Goal: Information Seeking & Learning: Learn about a topic

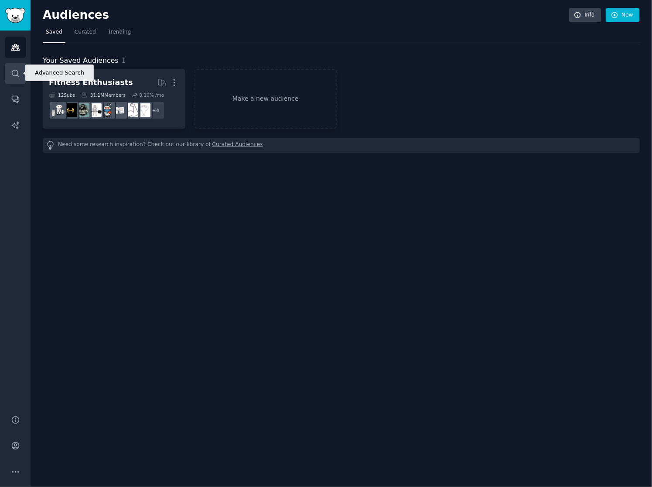
click at [17, 76] on icon "Sidebar" at bounding box center [15, 73] width 9 height 9
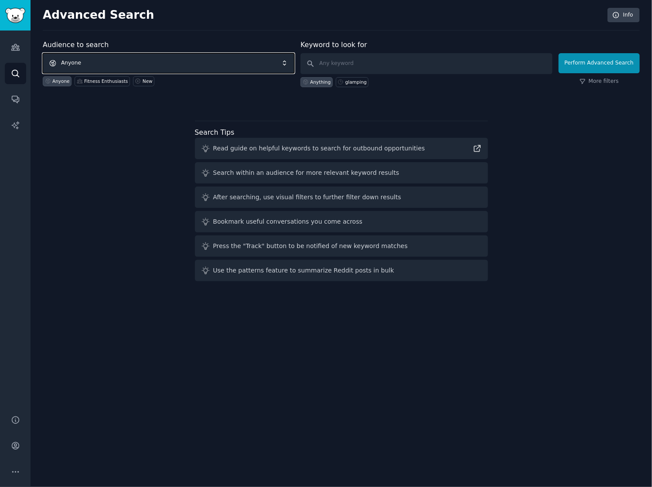
click at [165, 58] on span "Anyone" at bounding box center [169, 63] width 252 height 20
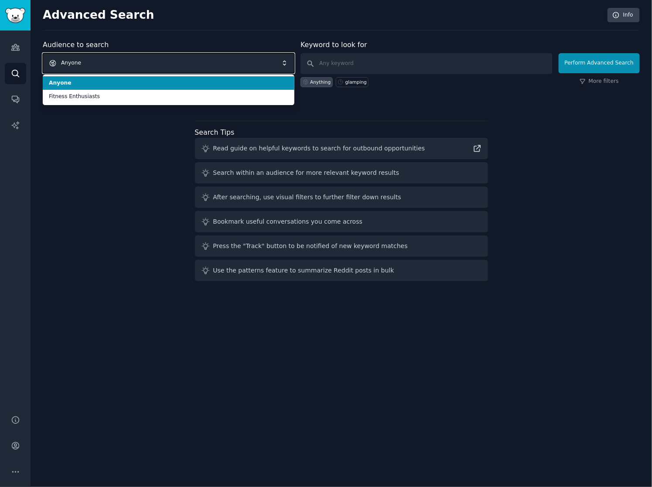
click at [165, 58] on span "Anyone" at bounding box center [169, 63] width 252 height 20
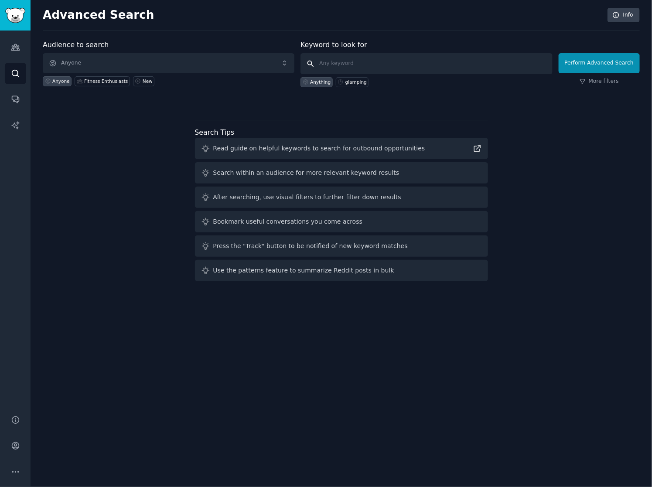
click at [372, 61] on input "text" at bounding box center [427, 63] width 252 height 21
click at [398, 60] on input "text" at bounding box center [427, 63] width 252 height 21
type input "n8n"
click button "Perform Advanced Search" at bounding box center [599, 63] width 81 height 20
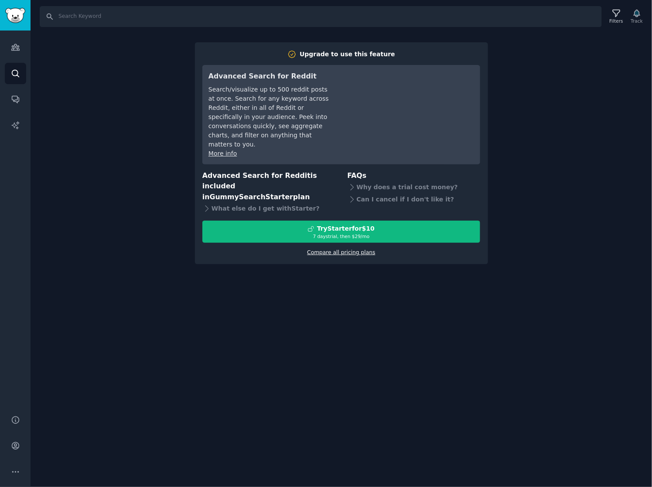
click at [338, 250] on link "Compare all pricing plans" at bounding box center [341, 253] width 68 height 6
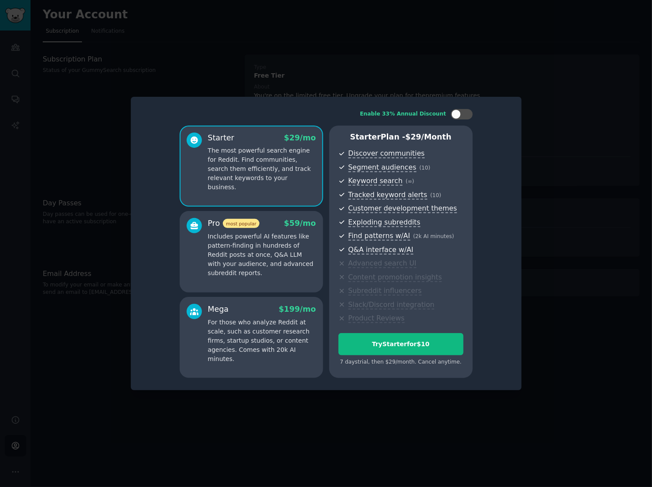
click at [534, 156] on div at bounding box center [326, 243] width 652 height 487
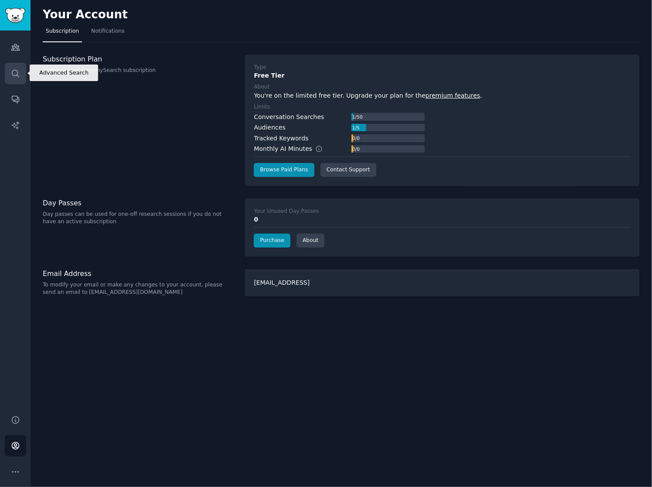
click at [16, 72] on icon "Sidebar" at bounding box center [15, 73] width 9 height 9
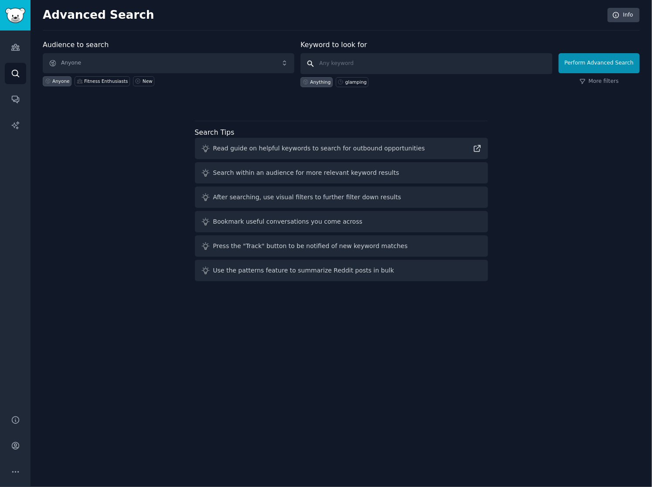
click at [390, 59] on input "text" at bounding box center [427, 63] width 252 height 21
type input "n8n"
click at [189, 67] on span "Anyone" at bounding box center [169, 63] width 252 height 20
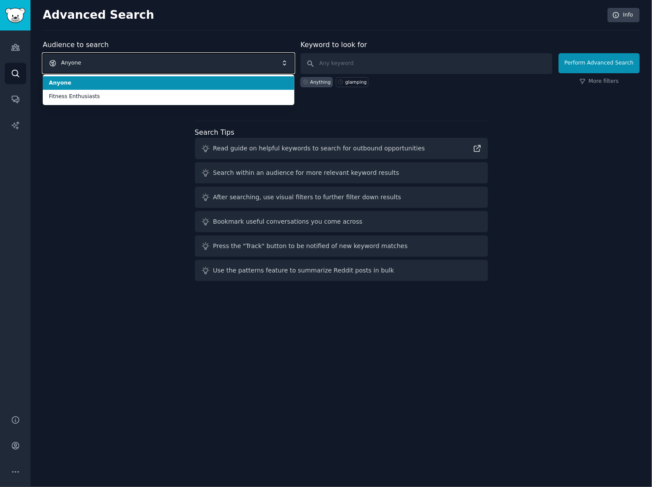
click at [189, 67] on span "Anyone" at bounding box center [169, 63] width 252 height 20
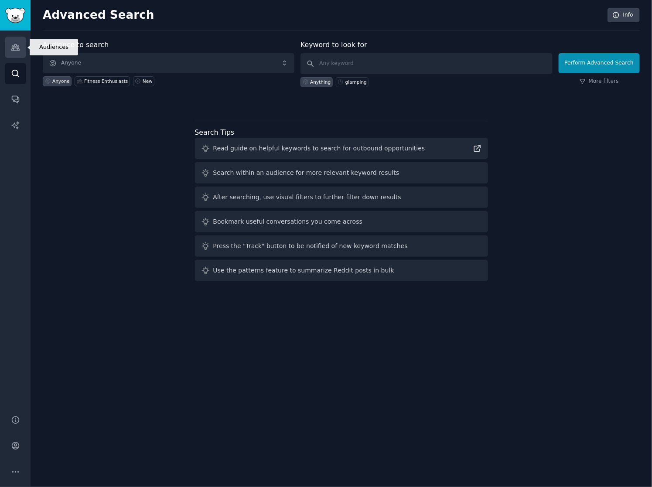
click at [14, 45] on icon "Sidebar" at bounding box center [15, 48] width 8 height 6
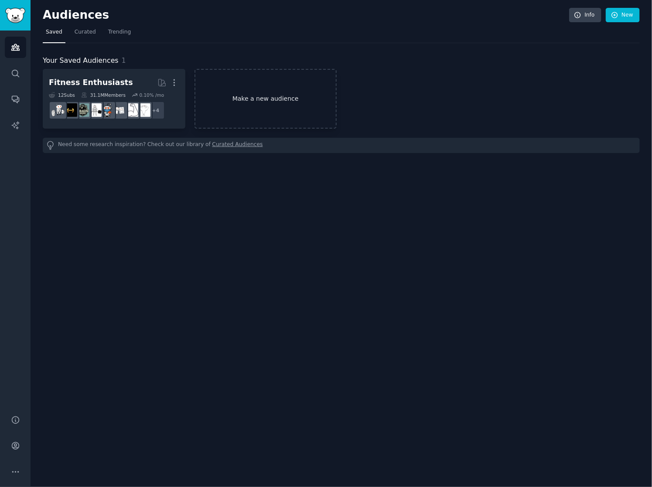
click at [238, 83] on link "Make a new audience" at bounding box center [266, 99] width 143 height 60
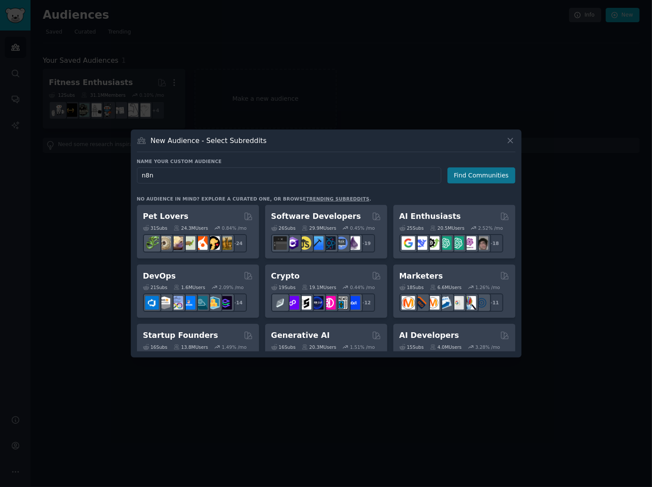
type input "n8n"
click at [477, 179] on button "Find Communities" at bounding box center [482, 176] width 68 height 16
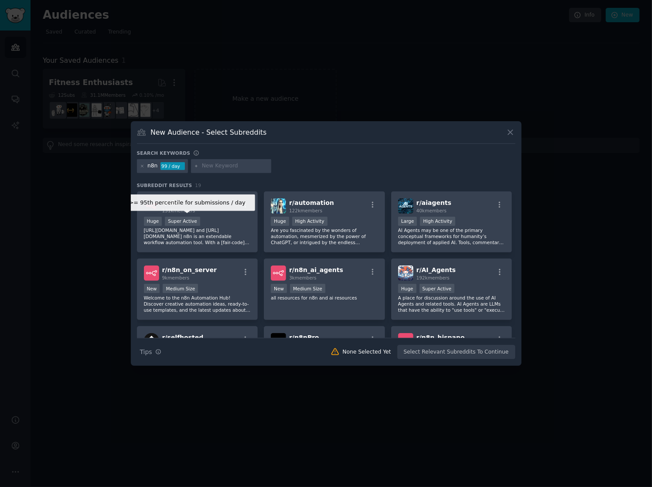
click at [187, 220] on div "Super Active" at bounding box center [182, 221] width 35 height 9
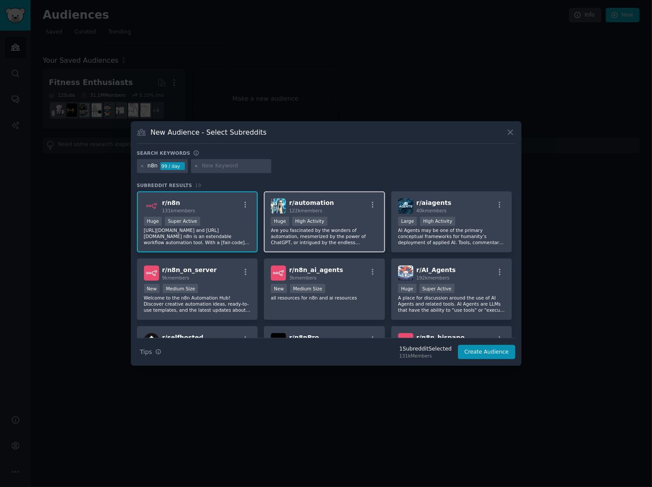
click at [350, 229] on p "Are you fascinated by the wonders of automation, mesmerized by the power of Cha…" at bounding box center [324, 236] width 107 height 18
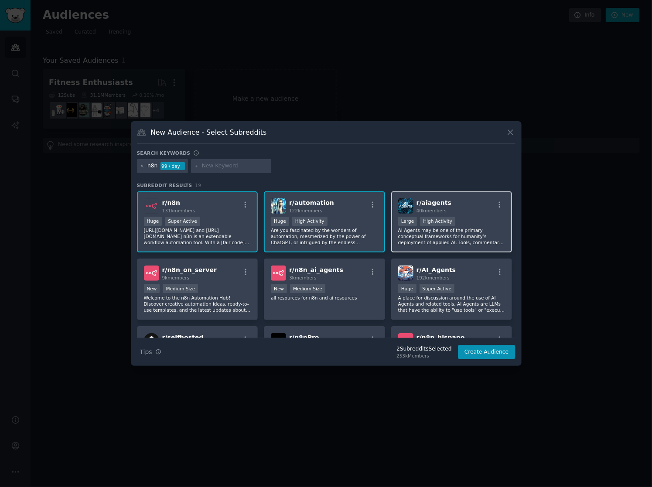
click at [459, 236] on p "AI Agents may be one of the primary conceptual frameworks for humanity’s deploy…" at bounding box center [451, 236] width 107 height 18
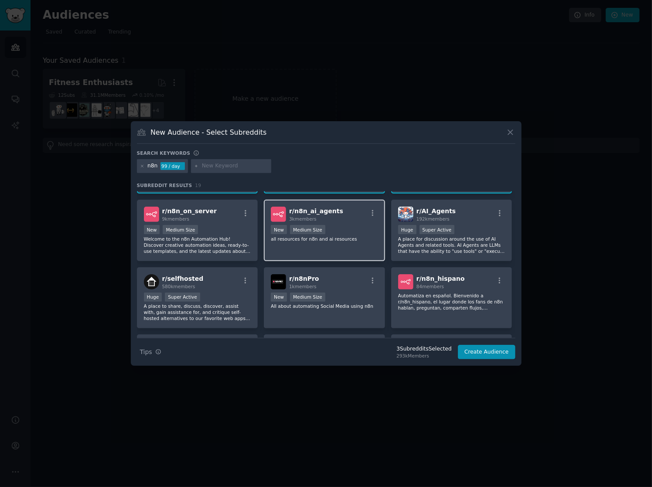
scroll to position [63, 0]
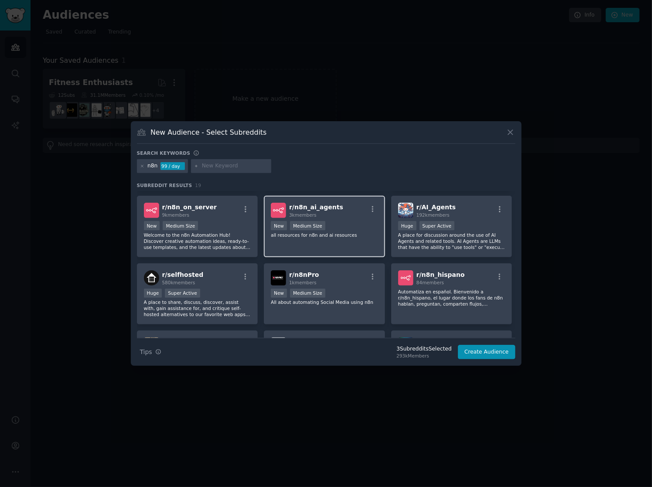
click at [313, 244] on div "r/ n8n_ai_agents 3k members New Medium Size all resources for n8n and ai resour…" at bounding box center [324, 227] width 121 height 62
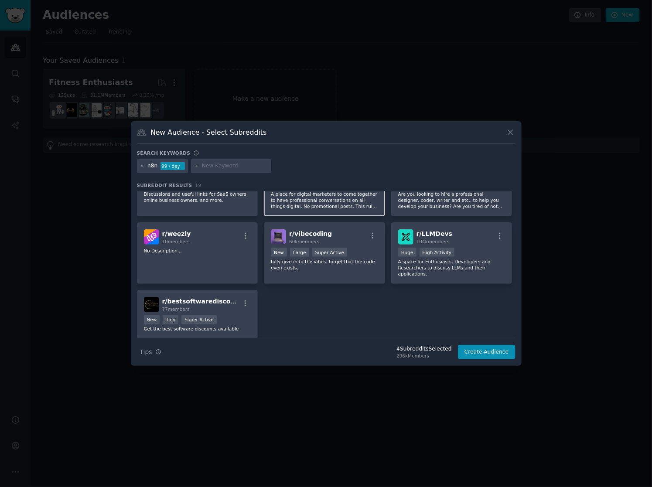
scroll to position [330, 0]
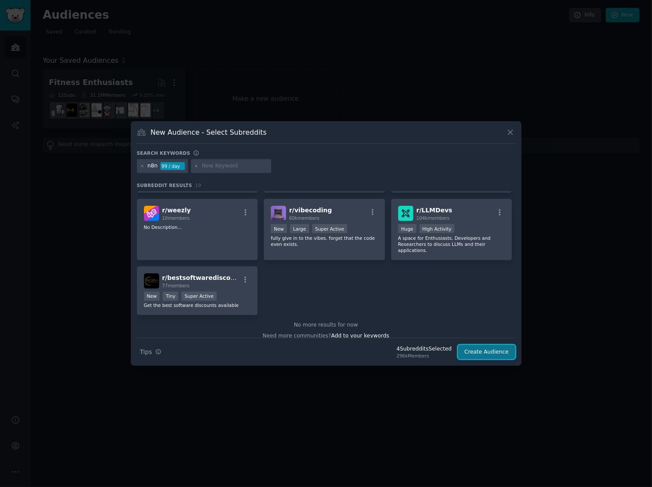
click at [493, 350] on button "Create Audience" at bounding box center [487, 352] width 58 height 15
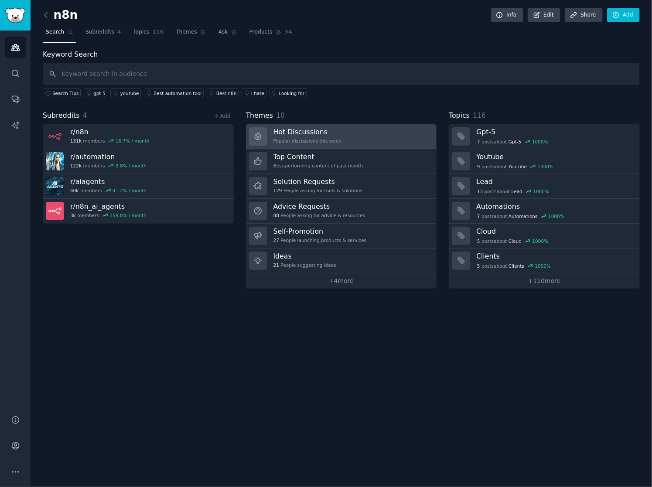
click at [308, 139] on div "Popular discussions this week" at bounding box center [308, 141] width 68 height 6
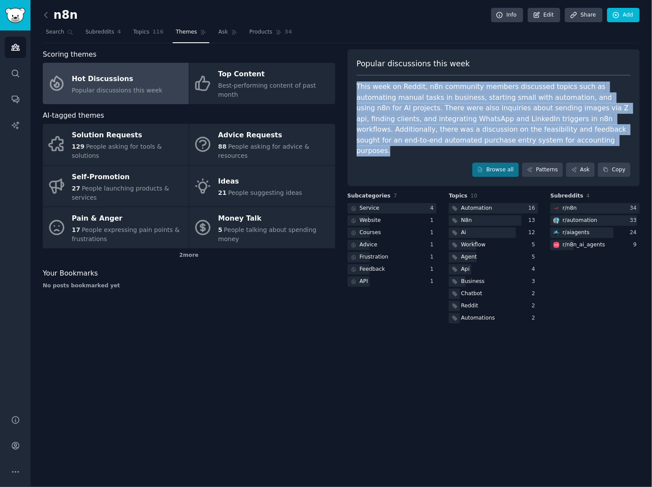
drag, startPoint x: 457, startPoint y: 140, endPoint x: 341, endPoint y: 85, distance: 128.1
click at [341, 85] on div "Scoring themes Hot Discussions Popular discussions this week Top Content Best-p…" at bounding box center [341, 187] width 597 height 276
click at [404, 93] on div "This week on Reddit, n8n community members discussed topics such as automating …" at bounding box center [494, 119] width 275 height 75
drag, startPoint x: 452, startPoint y: 144, endPoint x: 345, endPoint y: 82, distance: 123.6
click at [345, 82] on div "Scoring themes Hot Discussions Popular discussions this week Top Content Best-p…" at bounding box center [341, 187] width 597 height 276
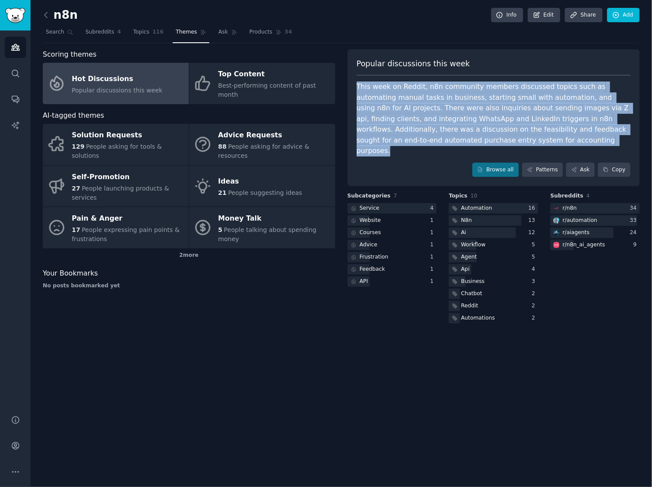
click at [419, 102] on div "This week on Reddit, n8n community members discussed topics such as automating …" at bounding box center [494, 119] width 275 height 75
drag, startPoint x: 454, startPoint y: 137, endPoint x: 382, endPoint y: 88, distance: 86.8
click at [382, 88] on div "This week on Reddit, n8n community members discussed topics such as automating …" at bounding box center [494, 119] width 275 height 75
click at [409, 120] on div "This week on Reddit, n8n community members discussed topics such as automating …" at bounding box center [494, 119] width 275 height 75
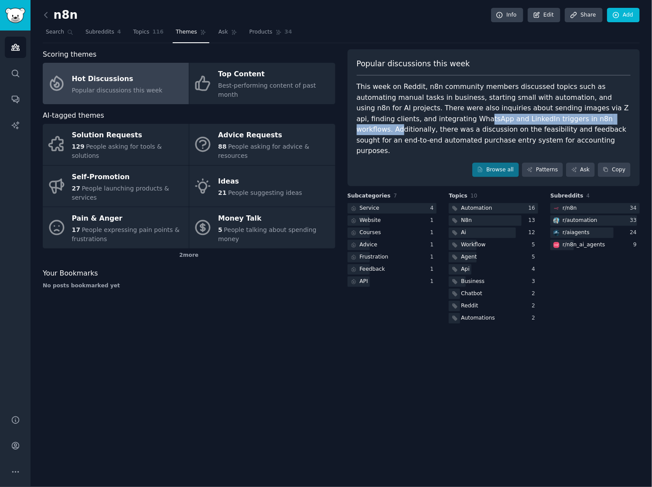
drag, startPoint x: 371, startPoint y: 118, endPoint x: 518, endPoint y: 113, distance: 146.7
click at [518, 113] on div "This week on Reddit, n8n community members discussed topics such as automating …" at bounding box center [494, 119] width 275 height 75
click at [434, 163] on div "Browse all Patterns Ask Copy" at bounding box center [494, 170] width 275 height 15
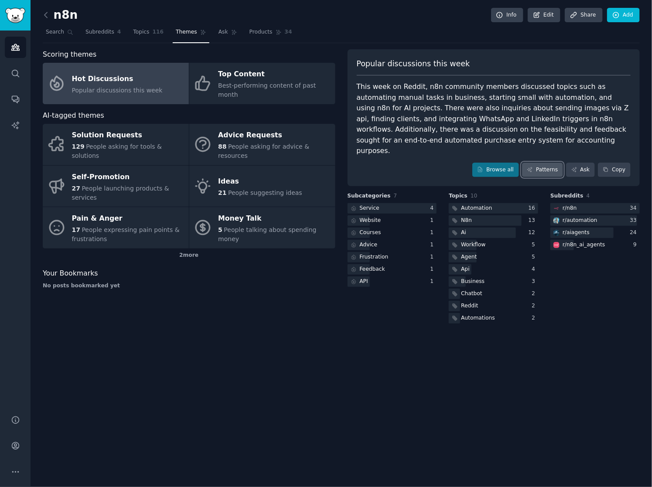
click at [536, 163] on link "Patterns" at bounding box center [542, 170] width 41 height 15
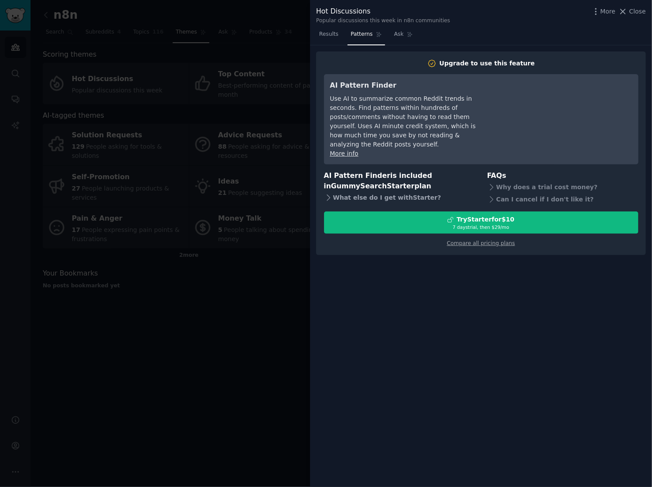
click at [332, 193] on icon at bounding box center [328, 197] width 9 height 9
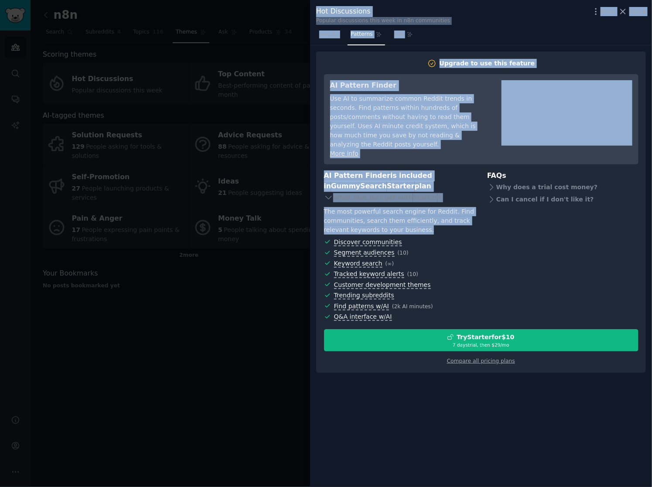
drag, startPoint x: 419, startPoint y: 219, endPoint x: 310, endPoint y: 203, distance: 110.7
click at [310, 203] on div "Hot Discussions Popular discussions this week in n8n communities More Close Res…" at bounding box center [326, 243] width 652 height 487
click at [406, 209] on div "The most powerful search engine for Reddit. Find communities, search them effic…" at bounding box center [399, 220] width 151 height 27
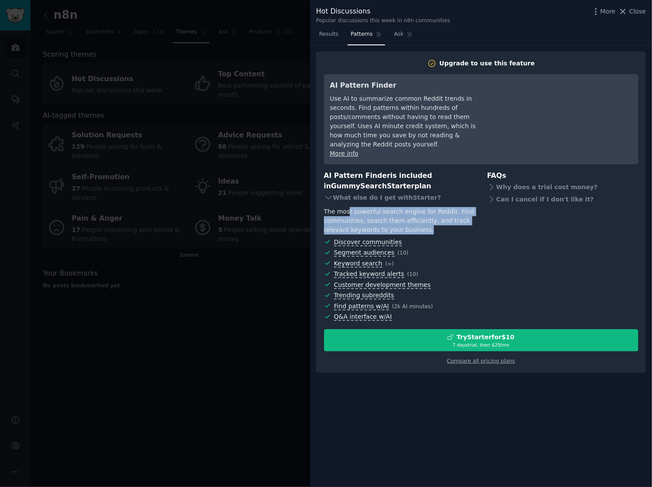
drag, startPoint x: 414, startPoint y: 217, endPoint x: 349, endPoint y: 198, distance: 68.1
click at [349, 207] on div "The most powerful search engine for Reddit. Find communities, search them effic…" at bounding box center [399, 220] width 151 height 27
click at [422, 208] on div "The most powerful search engine for Reddit. Find communities, search them effic…" at bounding box center [399, 220] width 151 height 27
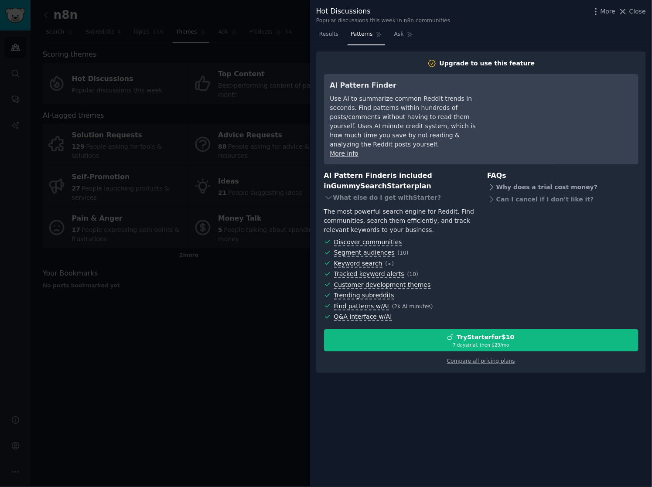
click at [506, 181] on div "Why does a trial cost money?" at bounding box center [562, 187] width 151 height 12
click at [500, 181] on div "Why does a trial cost money?" at bounding box center [562, 187] width 151 height 12
click at [498, 193] on div "Can I cancel if I don't like it?" at bounding box center [562, 199] width 151 height 12
click at [633, 12] on span "Close" at bounding box center [638, 11] width 17 height 9
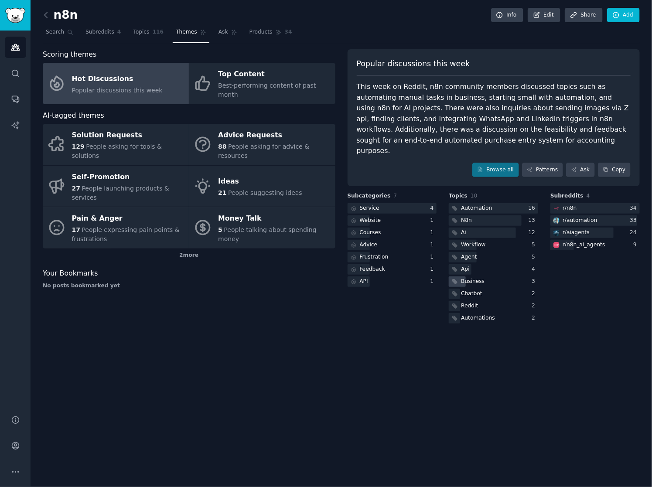
click at [469, 278] on div "Business" at bounding box center [473, 282] width 24 height 8
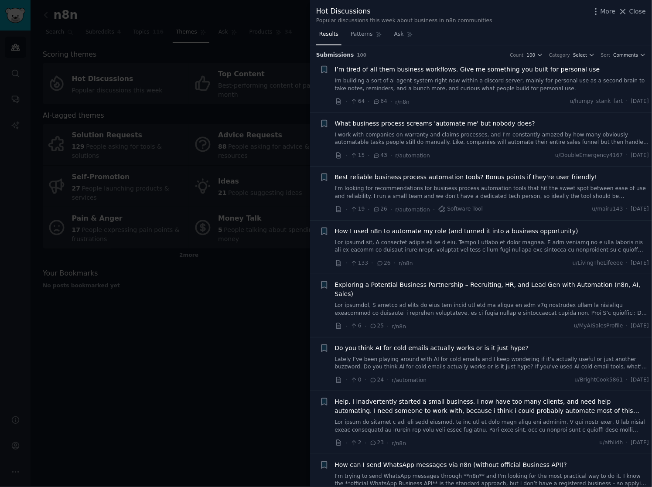
click at [396, 138] on link "I work with companies on warranty and claims processes, and I'm constantly amaz…" at bounding box center [492, 138] width 315 height 15
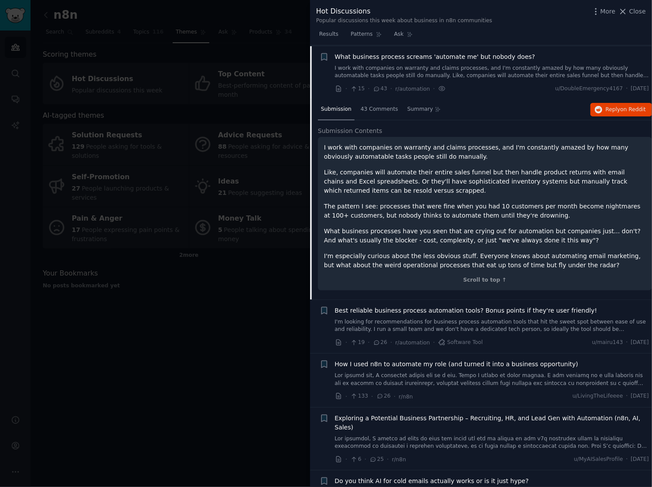
scroll to position [67, 0]
drag, startPoint x: 451, startPoint y: 50, endPoint x: 458, endPoint y: 43, distance: 9.9
click at [458, 43] on div "Results Patterns Ask Submission s 100 Count 100 Category Select Sort Comments +…" at bounding box center [481, 257] width 342 height 460
click at [443, 60] on div "What business process screams 'automate me' but nobody does?" at bounding box center [492, 65] width 315 height 27
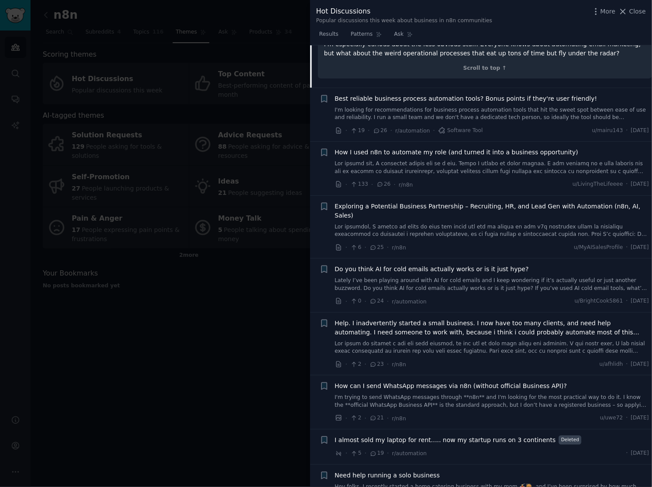
scroll to position [271, 0]
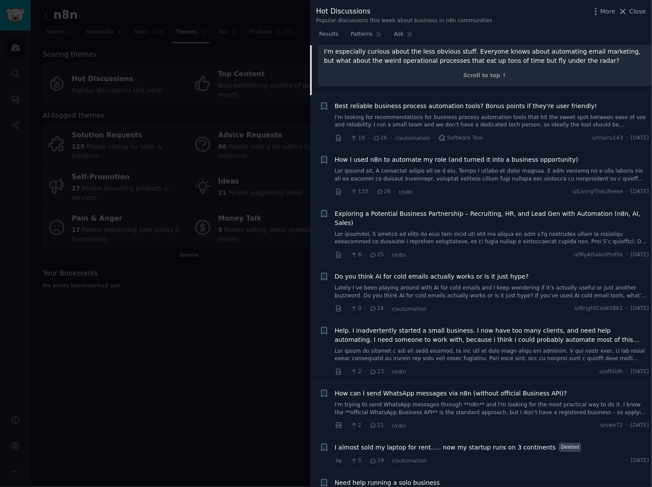
click at [453, 272] on span "Do you think AI for cold emails actually works or is it just hype?" at bounding box center [432, 276] width 194 height 9
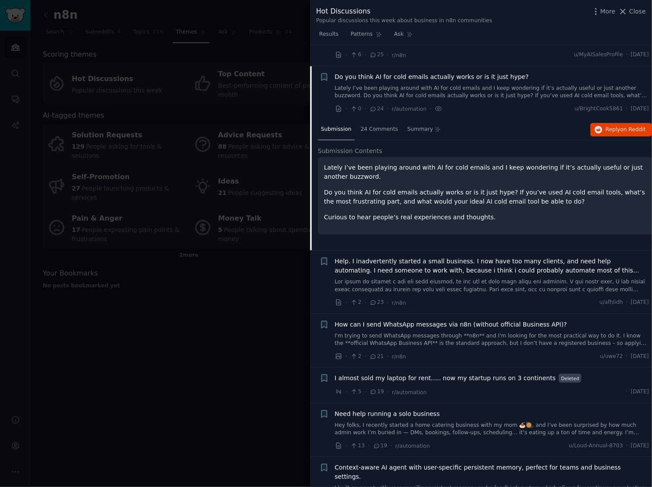
scroll to position [283, 0]
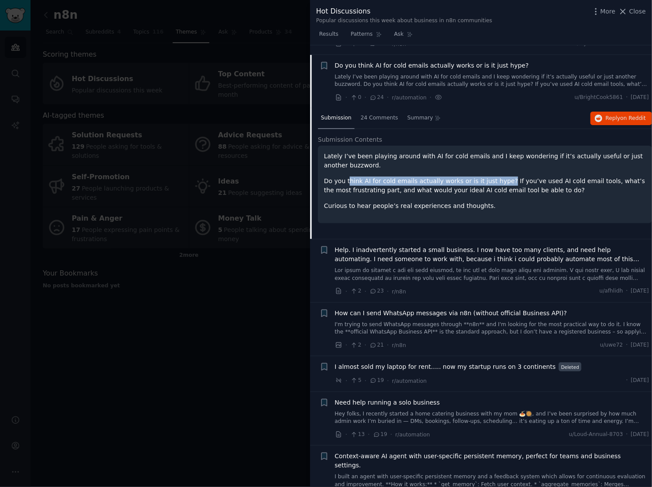
drag, startPoint x: 346, startPoint y: 172, endPoint x: 494, endPoint y: 169, distance: 148.9
click at [494, 177] on p "Do you think AI for cold emails actually works or is it just hype? If you’ve us…" at bounding box center [485, 186] width 322 height 18
click at [482, 202] on p "Curious to hear people’s real experiences and thoughts." at bounding box center [485, 206] width 322 height 9
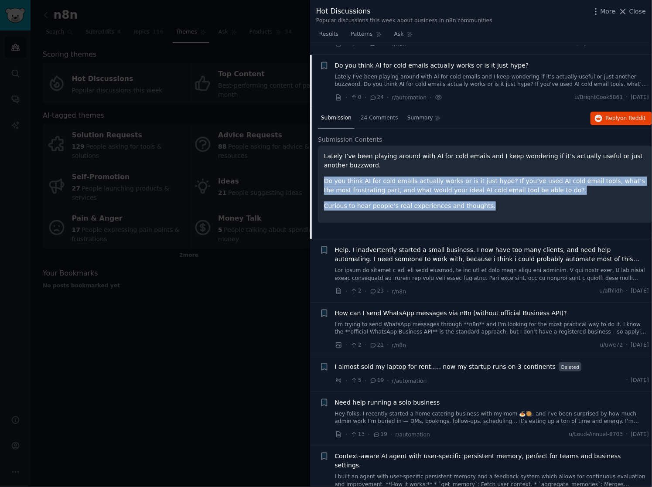
drag, startPoint x: 476, startPoint y: 202, endPoint x: 324, endPoint y: 166, distance: 156.0
click at [324, 166] on div "Lately I’ve been playing around with AI for cold emails and I keep wondering if…" at bounding box center [485, 185] width 334 height 78
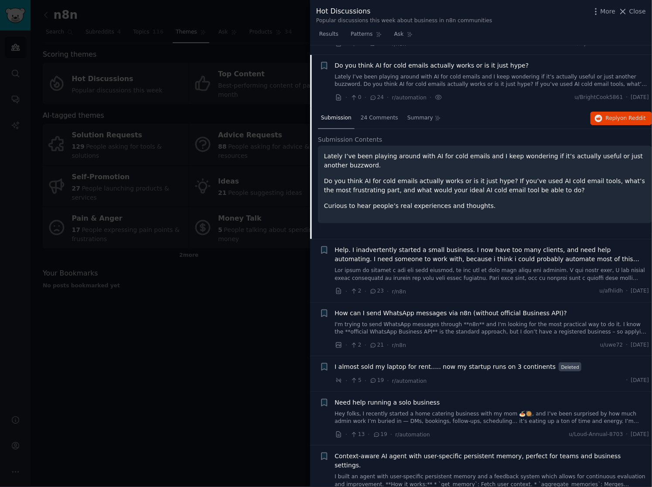
click at [427, 152] on p "Lately I’ve been playing around with AI for cold emails and I keep wondering if…" at bounding box center [485, 161] width 322 height 18
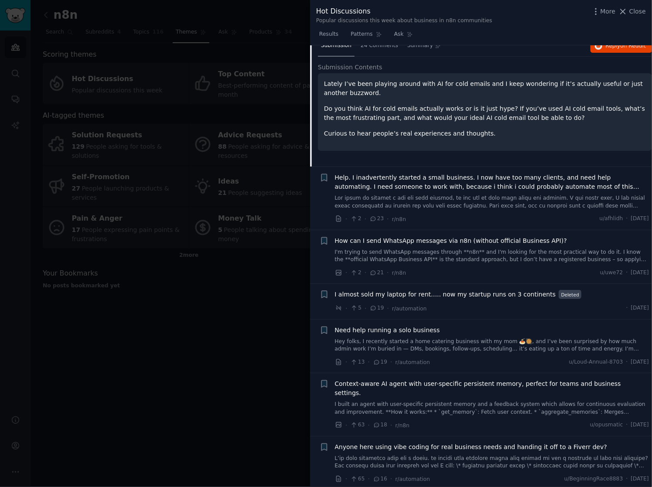
scroll to position [393, 0]
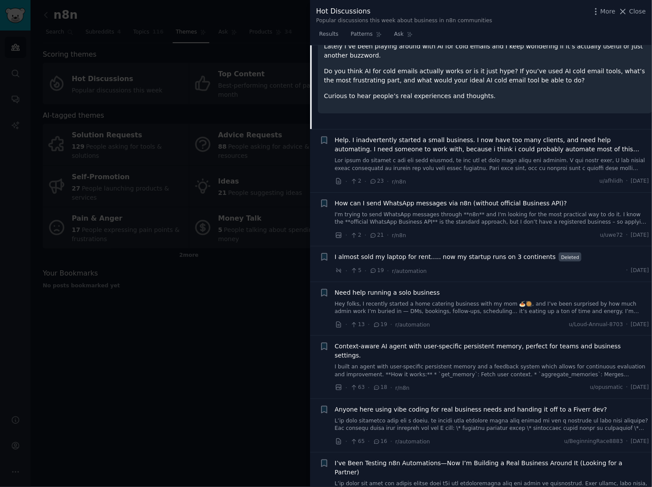
click at [475, 211] on link "I'm trying to send WhatsApp messages through **n8n** and I'm looking for the mo…" at bounding box center [492, 218] width 315 height 15
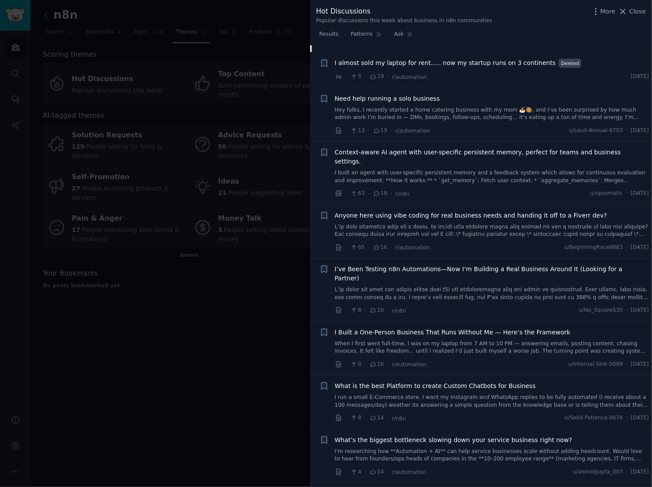
scroll to position [776, 0]
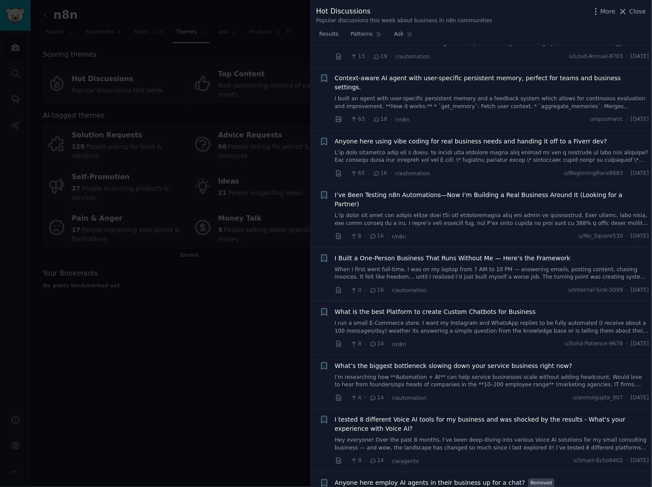
click at [452, 266] on link "When I first went full-time, I was on my laptop from 7 AM to 10 PM — answering …" at bounding box center [492, 273] width 315 height 15
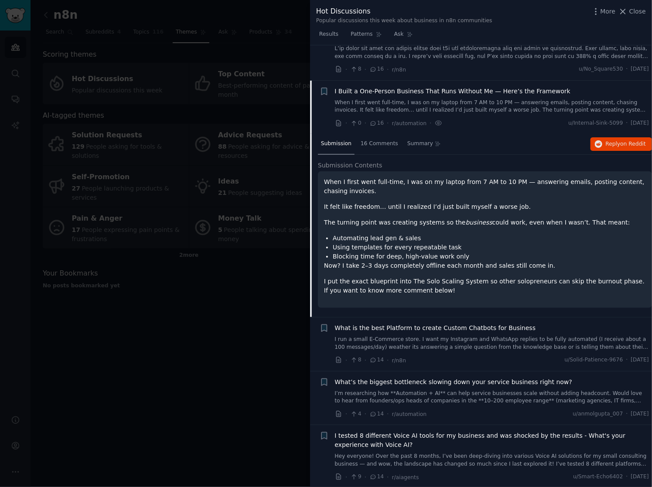
scroll to position [704, 0]
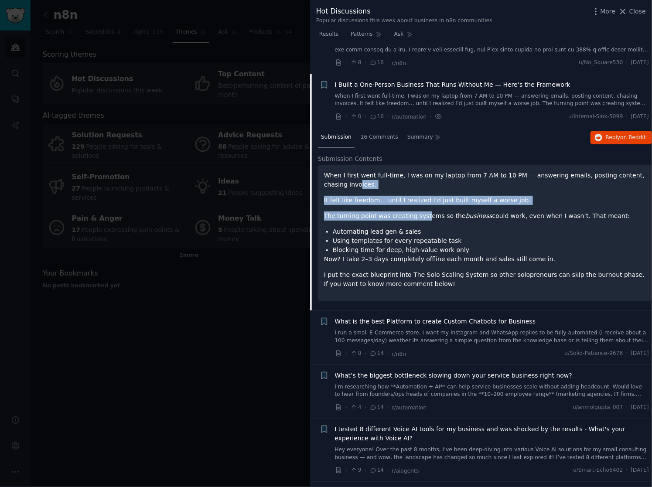
drag, startPoint x: 336, startPoint y: 158, endPoint x: 420, endPoint y: 187, distance: 89.2
click at [419, 187] on div "When I first went full-time, I was on my laptop from 7 AM to 10 PM — answering …" at bounding box center [485, 230] width 322 height 118
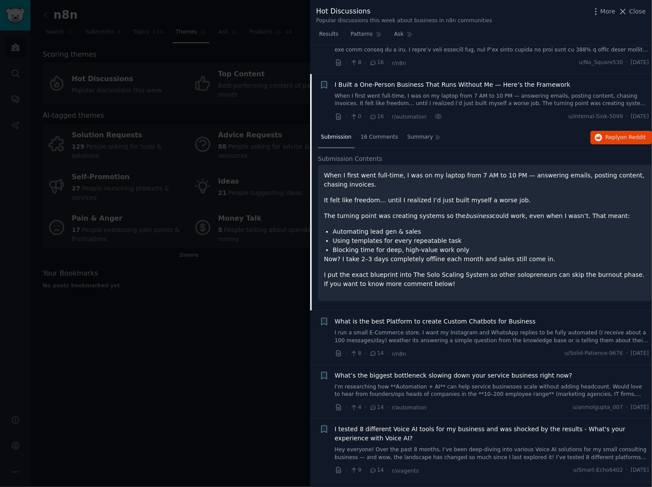
click at [432, 255] on p "Now? I take 2–3 days completely offline each month and sales still come in." at bounding box center [485, 259] width 322 height 9
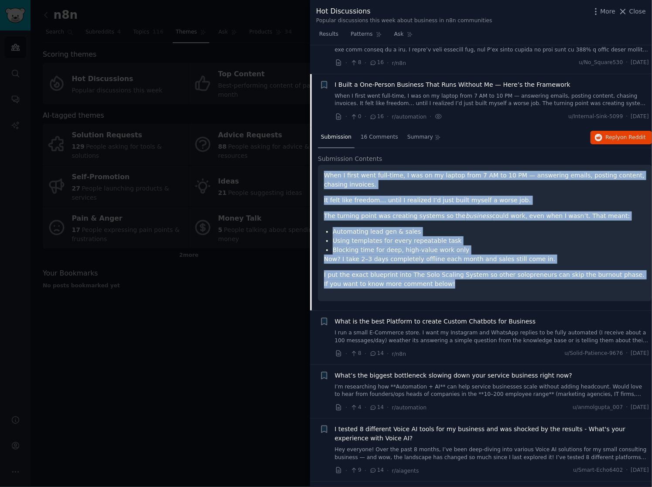
drag, startPoint x: 437, startPoint y: 255, endPoint x: 315, endPoint y: 139, distance: 168.6
click at [315, 139] on div "Submission 16 Comments Summary Reply on Reddit Submission Contents When I first…" at bounding box center [481, 218] width 342 height 183
click at [378, 212] on p "The turning point was creating systems so the business could work, even when I …" at bounding box center [485, 216] width 322 height 9
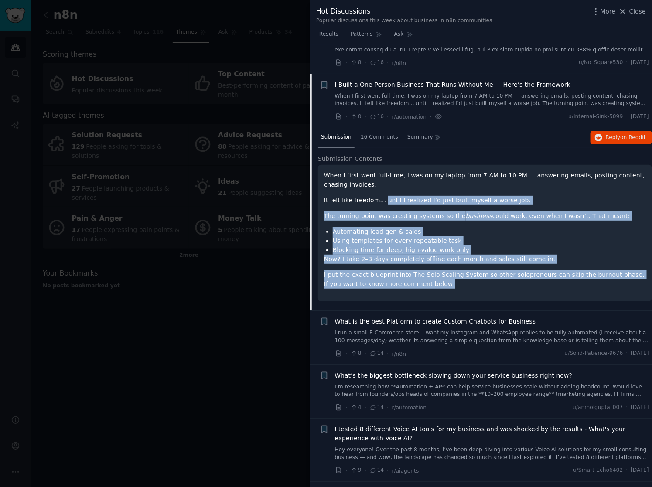
drag, startPoint x: 421, startPoint y: 254, endPoint x: 379, endPoint y: 175, distance: 89.2
click at [379, 175] on div "When I first went full-time, I was on my laptop from 7 AM to 10 PM — answering …" at bounding box center [485, 230] width 322 height 118
click at [394, 237] on li "Using templates for every repeatable task" at bounding box center [489, 241] width 313 height 9
drag, startPoint x: 411, startPoint y: 258, endPoint x: 350, endPoint y: 166, distance: 110.6
click at [350, 171] on div "When I first went full-time, I was on my laptop from 7 AM to 10 PM — answering …" at bounding box center [485, 230] width 322 height 118
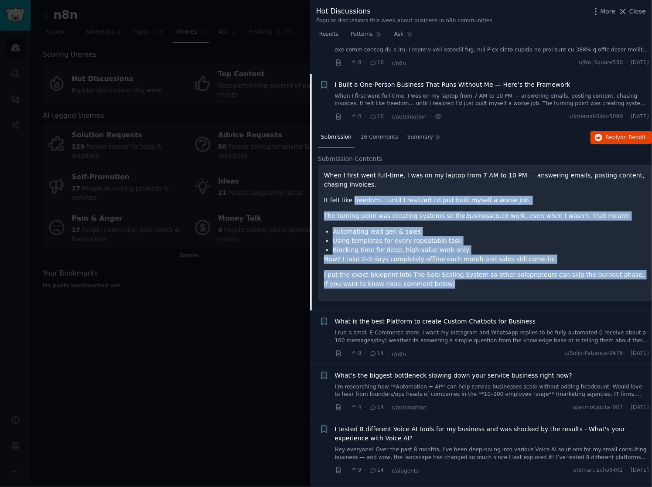
click at [384, 237] on li "Using templates for every repeatable task" at bounding box center [489, 241] width 313 height 9
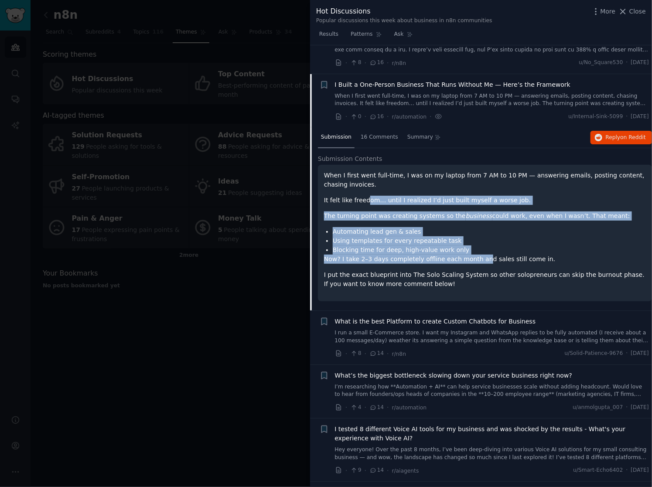
drag, startPoint x: 473, startPoint y: 227, endPoint x: 365, endPoint y: 175, distance: 118.9
click at [366, 175] on div "When I first went full-time, I was on my laptop from 7 AM to 10 PM — answering …" at bounding box center [485, 230] width 322 height 118
click at [413, 255] on p "Now? I take 2–3 days completely offline each month and sales still come in." at bounding box center [485, 259] width 322 height 9
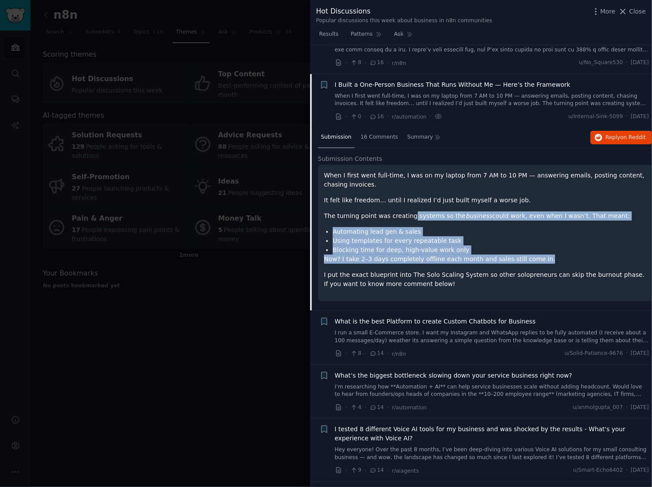
drag, startPoint x: 539, startPoint y: 233, endPoint x: 405, endPoint y: 192, distance: 140.1
click at [405, 192] on div "When I first went full-time, I was on my laptop from 7 AM to 10 PM — answering …" at bounding box center [485, 230] width 322 height 118
click at [436, 255] on p "Now? I take 2–3 days completely offline each month and sales still come in." at bounding box center [485, 259] width 322 height 9
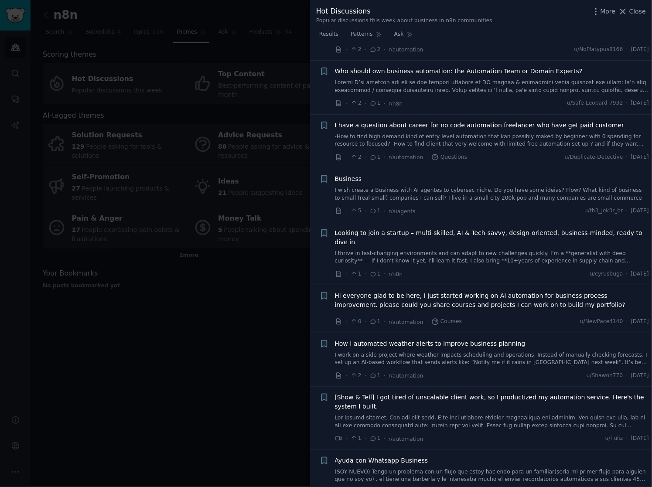
scroll to position [4208, 0]
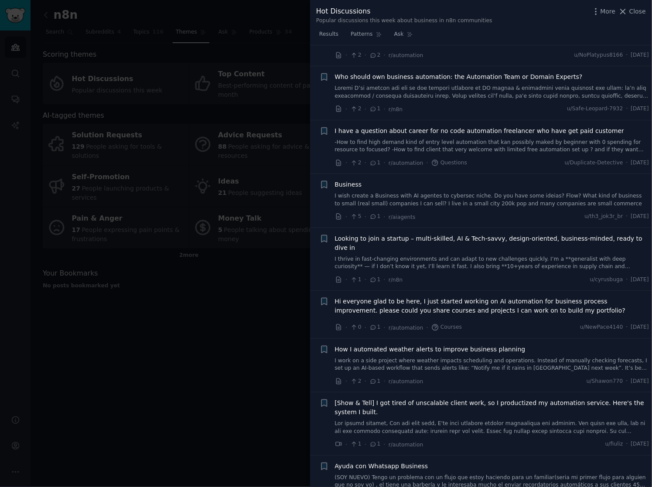
click at [144, 372] on div at bounding box center [326, 243] width 652 height 487
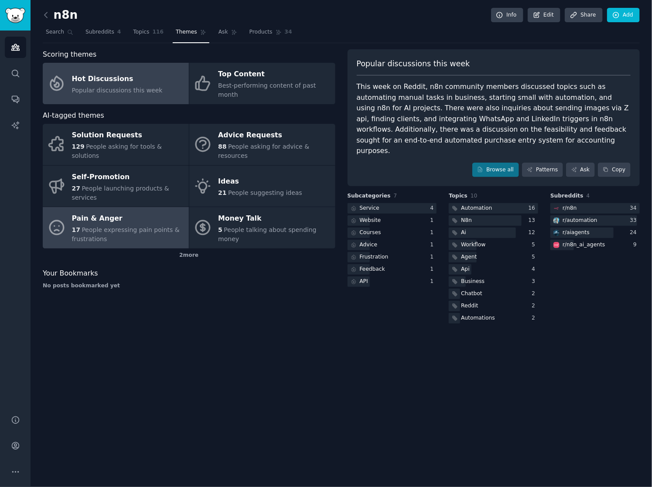
click at [116, 227] on span "People expressing pain points & frustrations" at bounding box center [126, 235] width 108 height 16
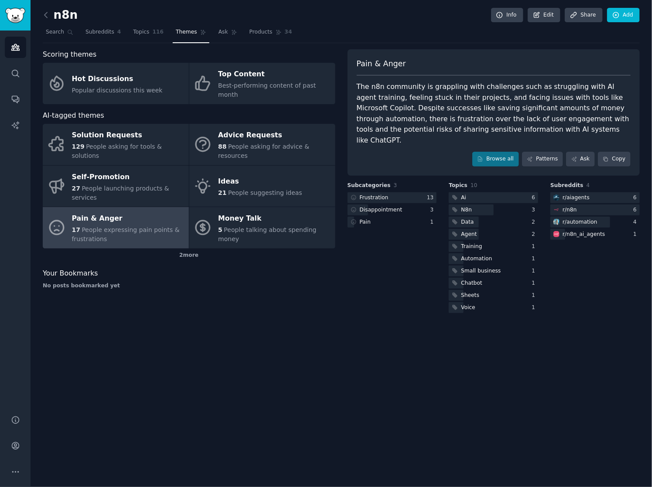
click at [445, 99] on div "The n8n community is grappling with challenges such as struggling with AI agent…" at bounding box center [494, 114] width 275 height 64
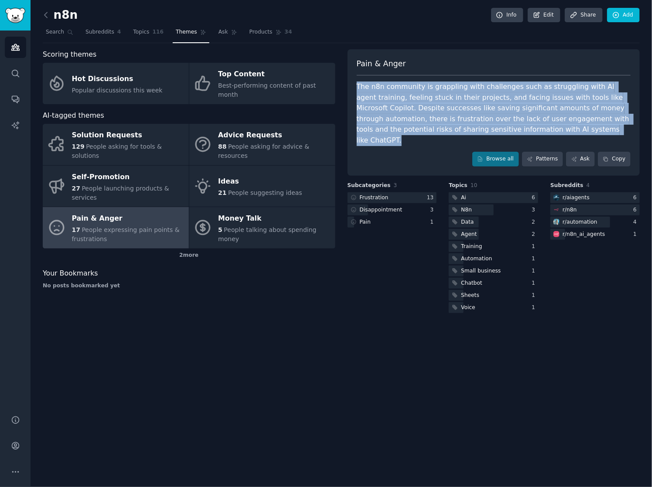
click at [445, 99] on div "The n8n community is grappling with challenges such as struggling with AI agent…" at bounding box center [494, 114] width 275 height 64
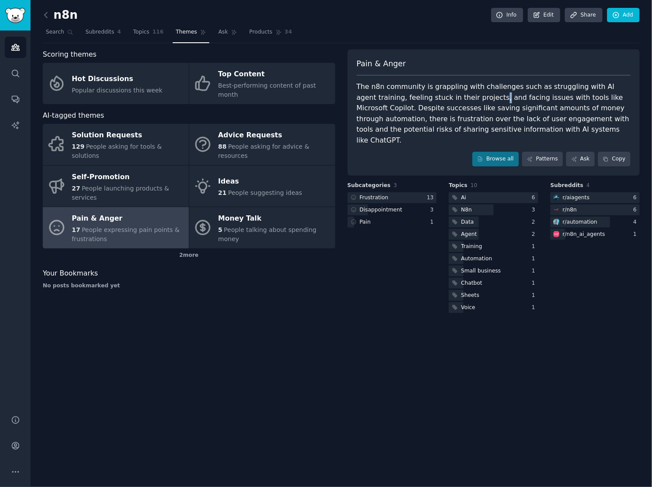
click at [445, 99] on div "The n8n community is grappling with challenges such as struggling with AI agent…" at bounding box center [494, 114] width 275 height 64
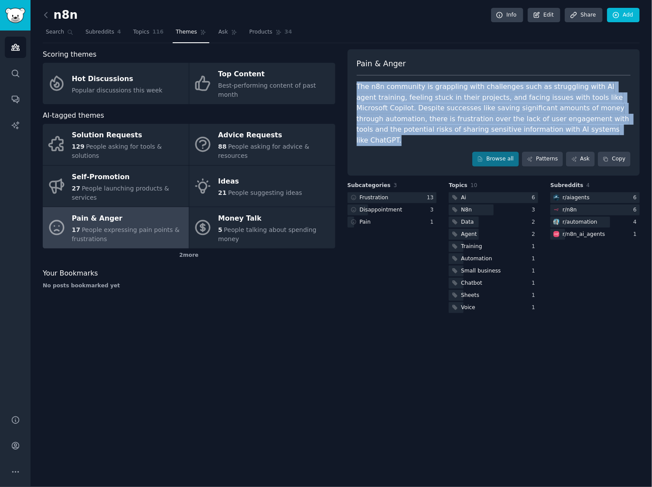
click at [445, 99] on div "The n8n community is grappling with challenges such as struggling with AI agent…" at bounding box center [494, 114] width 275 height 64
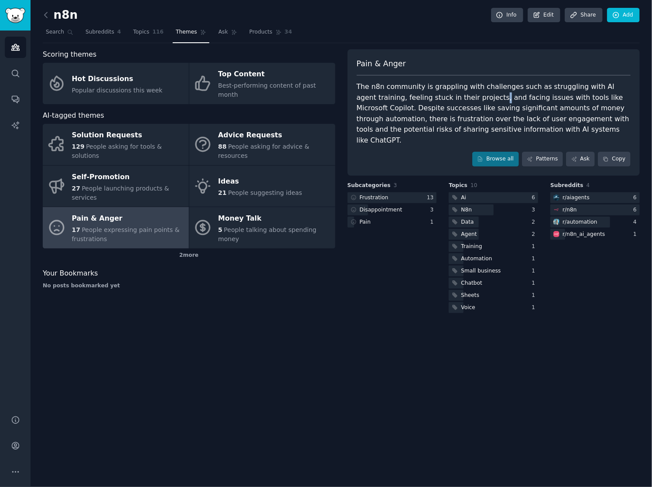
click at [445, 99] on div "The n8n community is grappling with challenges such as struggling with AI agent…" at bounding box center [494, 114] width 275 height 64
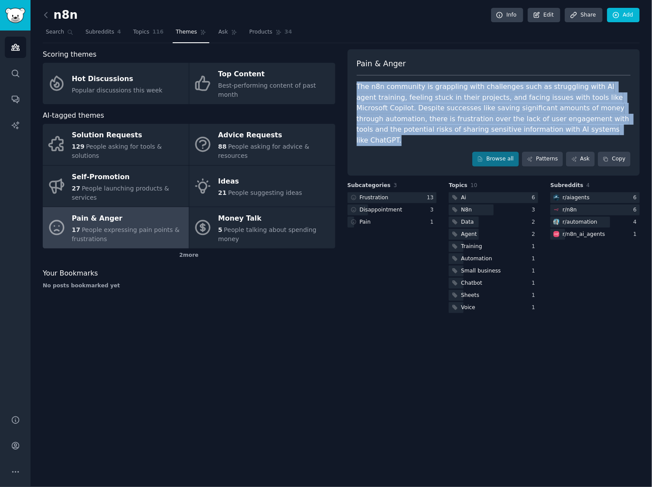
click at [445, 99] on div "The n8n community is grappling with challenges such as struggling with AI agent…" at bounding box center [494, 114] width 275 height 64
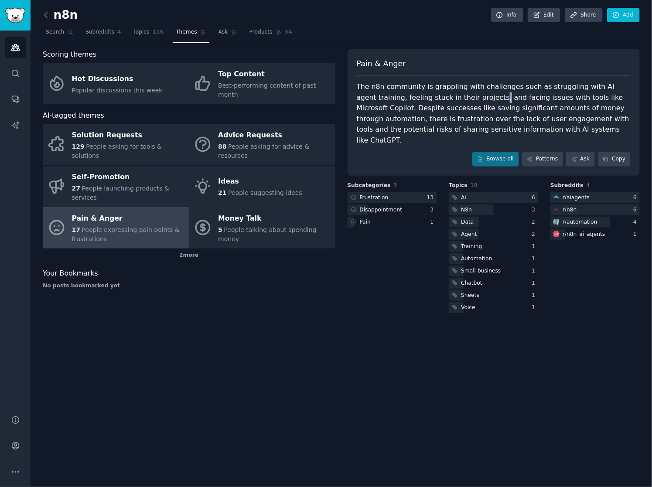
click at [445, 99] on div "The n8n community is grappling with challenges such as struggling with AI agent…" at bounding box center [494, 114] width 275 height 64
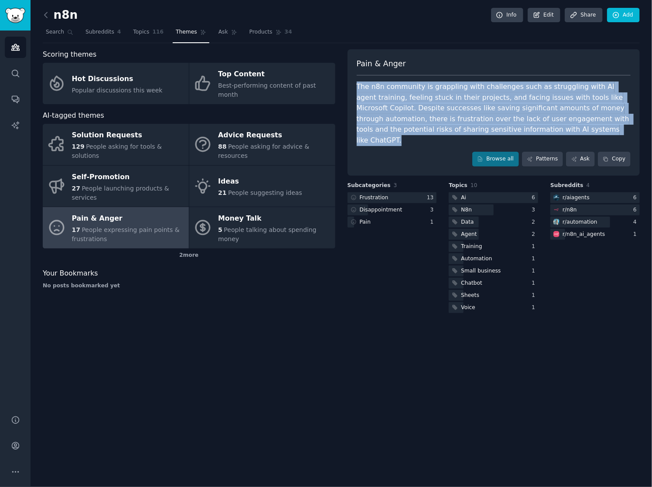
click at [445, 99] on div "The n8n community is grappling with challenges such as struggling with AI agent…" at bounding box center [494, 114] width 275 height 64
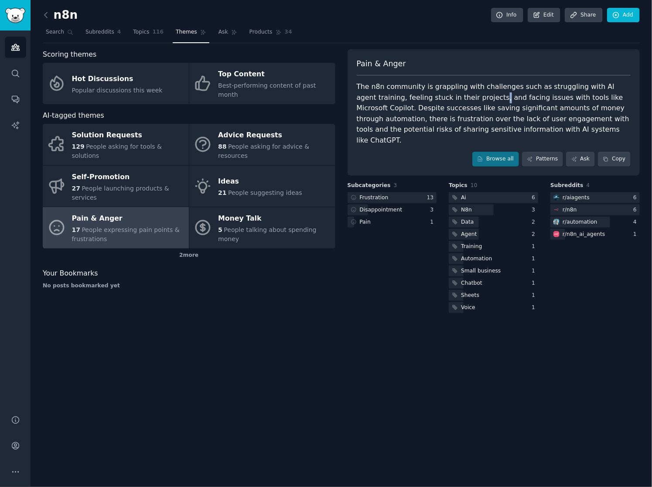
click at [445, 99] on div "The n8n community is grappling with challenges such as struggling with AI agent…" at bounding box center [494, 114] width 275 height 64
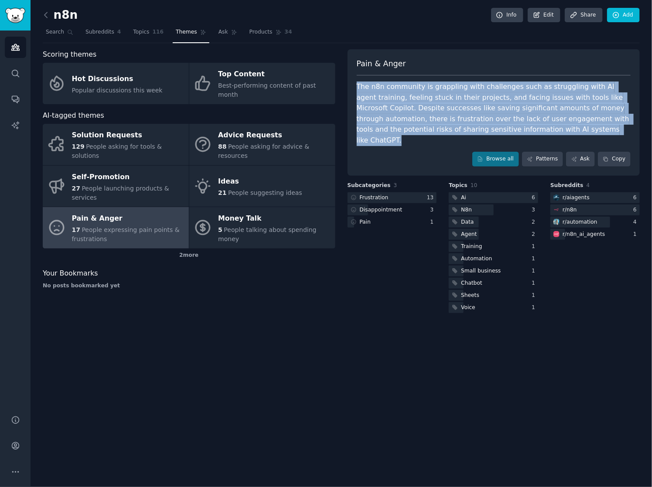
click at [445, 99] on div "The n8n community is grappling with challenges such as struggling with AI agent…" at bounding box center [494, 114] width 275 height 64
click at [517, 152] on link "Browse all" at bounding box center [496, 159] width 47 height 15
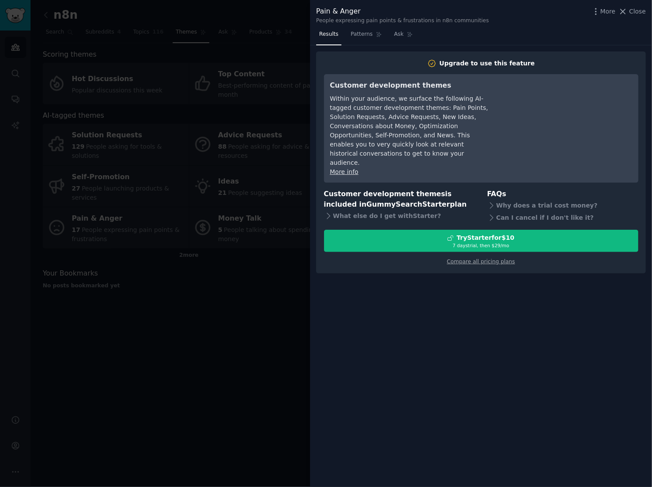
click at [236, 240] on div at bounding box center [326, 243] width 652 height 487
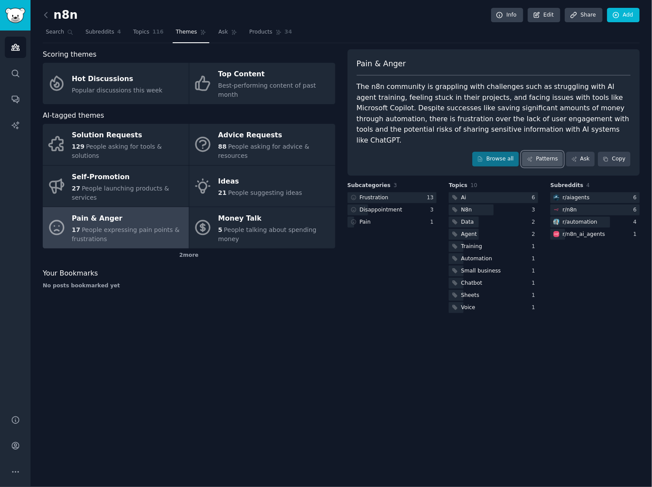
click at [557, 152] on link "Patterns" at bounding box center [542, 159] width 41 height 15
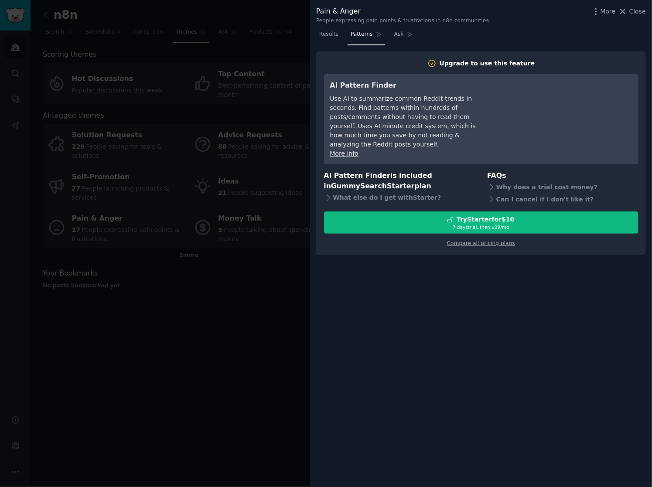
click at [8, 273] on div at bounding box center [326, 243] width 652 height 487
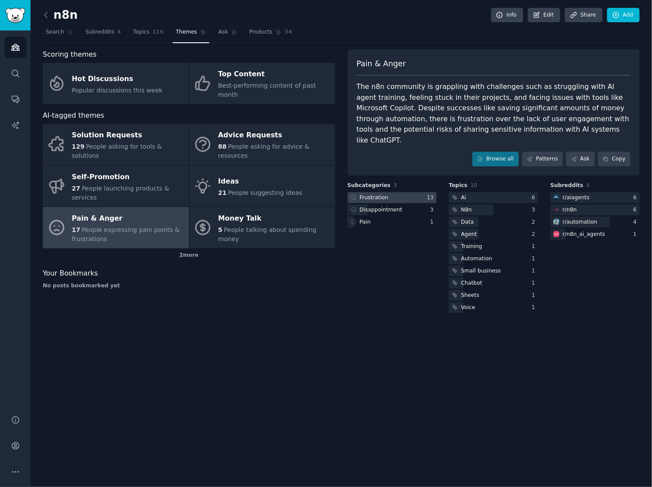
click at [403, 192] on div at bounding box center [392, 197] width 89 height 11
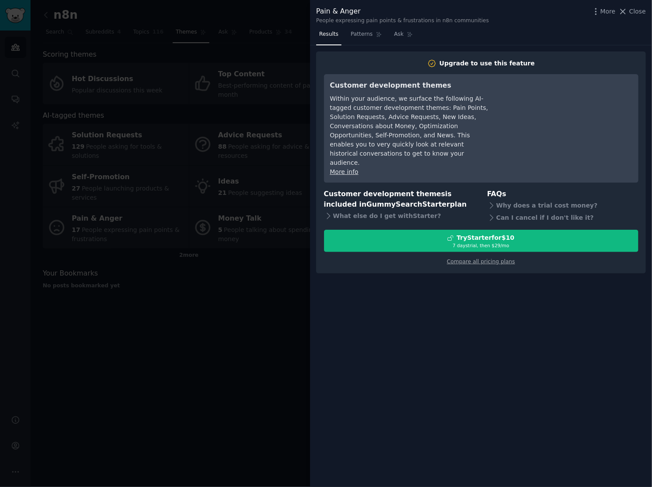
click at [244, 281] on div at bounding box center [326, 243] width 652 height 487
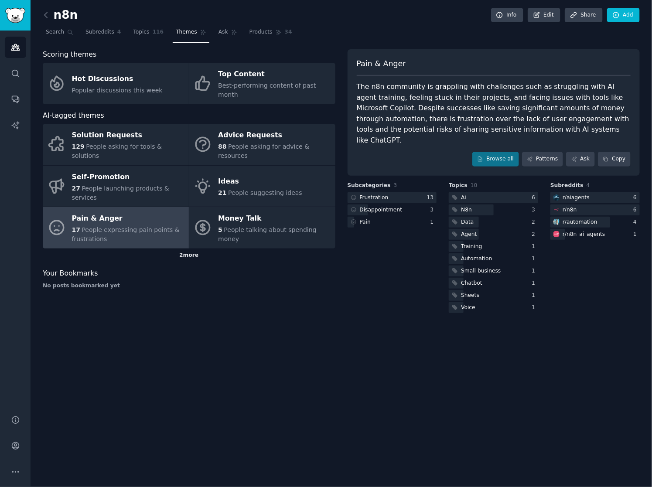
click at [194, 249] on div "2 more" at bounding box center [189, 256] width 293 height 14
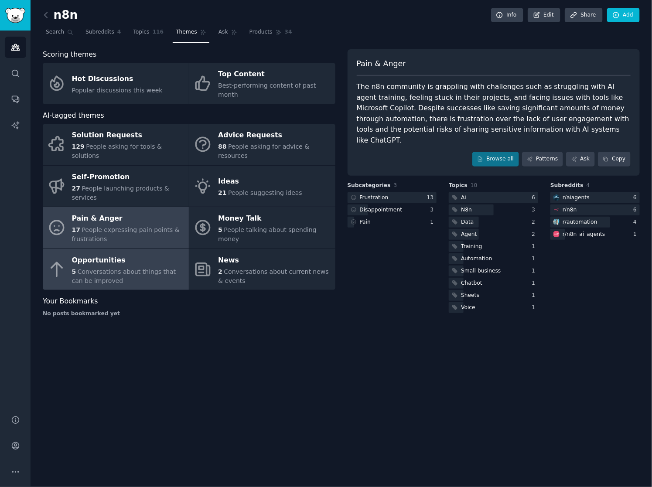
click at [114, 268] on span "Conversations about things that can be improved" at bounding box center [124, 276] width 104 height 16
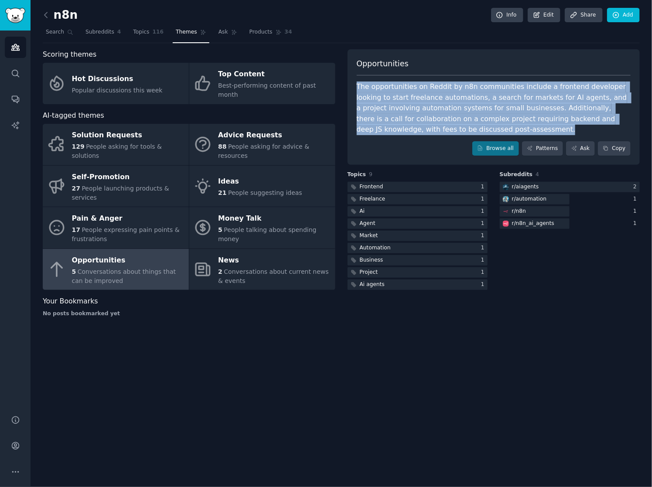
drag, startPoint x: 436, startPoint y: 133, endPoint x: 357, endPoint y: 87, distance: 90.6
click at [357, 87] on div "The opportunities on Reddit by n8n communities include a frontend developer loo…" at bounding box center [494, 109] width 275 height 54
click at [436, 116] on div "The opportunities on Reddit by n8n communities include a frontend developer loo…" at bounding box center [494, 109] width 275 height 54
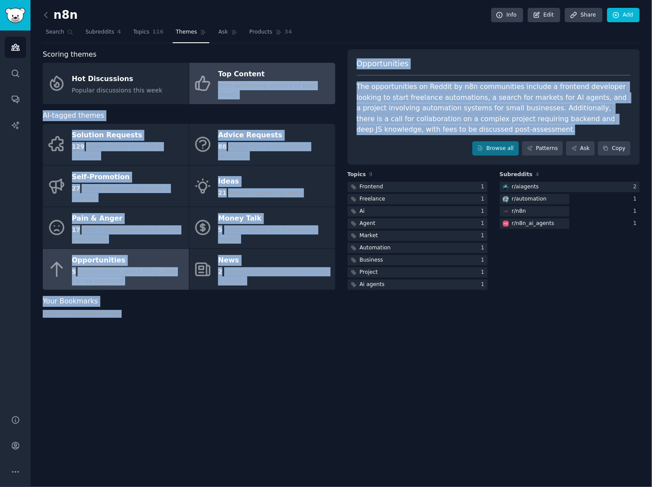
drag, startPoint x: 431, startPoint y: 137, endPoint x: 323, endPoint y: 79, distance: 123.0
click at [323, 79] on div "Scoring themes Hot Discussions Popular discussions this week Top Content Best-p…" at bounding box center [341, 186] width 597 height 275
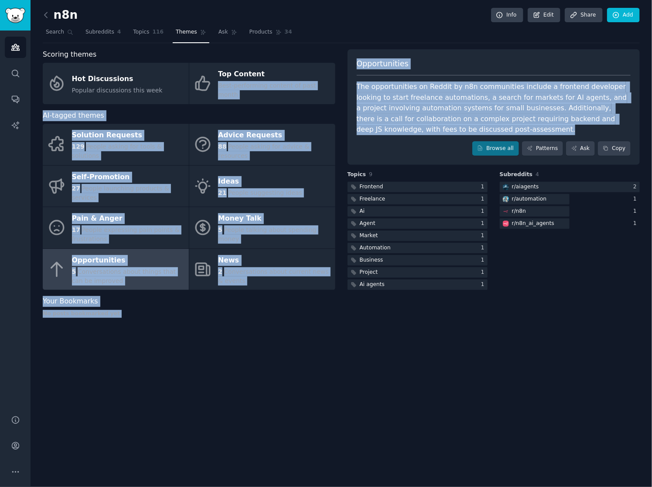
click at [440, 114] on div "The opportunities on Reddit by n8n communities include a frontend developer loo…" at bounding box center [494, 109] width 275 height 54
drag, startPoint x: 435, startPoint y: 151, endPoint x: 338, endPoint y: 76, distance: 123.2
click at [338, 76] on div "Scoring themes Hot Discussions Popular discussions this week Top Content Best-p…" at bounding box center [341, 186] width 597 height 275
click at [419, 122] on div "The opportunities on Reddit by n8n communities include a frontend developer loo…" at bounding box center [494, 109] width 275 height 54
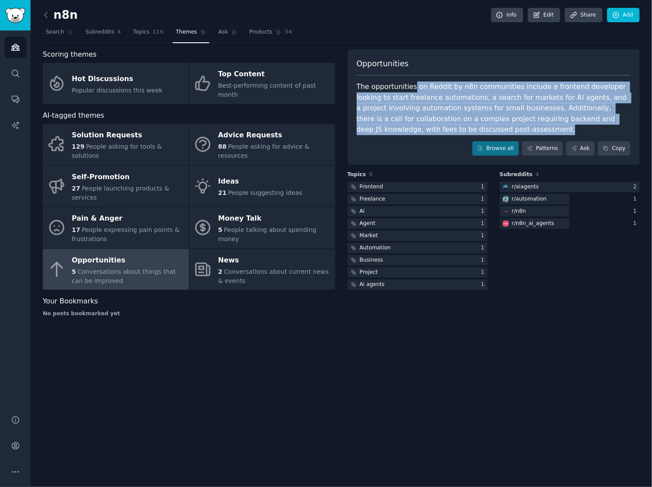
drag, startPoint x: 431, startPoint y: 135, endPoint x: 410, endPoint y: 83, distance: 56.0
click at [410, 83] on div "Opportunities The opportunities on Reddit by n8n communities include a frontend…" at bounding box center [494, 107] width 293 height 116
click at [428, 126] on div "The opportunities on Reddit by n8n communities include a frontend developer loo…" at bounding box center [494, 109] width 275 height 54
drag, startPoint x: 430, startPoint y: 139, endPoint x: 366, endPoint y: 80, distance: 87.1
click at [366, 80] on div "Opportunities The opportunities on Reddit by n8n communities include a frontend…" at bounding box center [494, 107] width 293 height 116
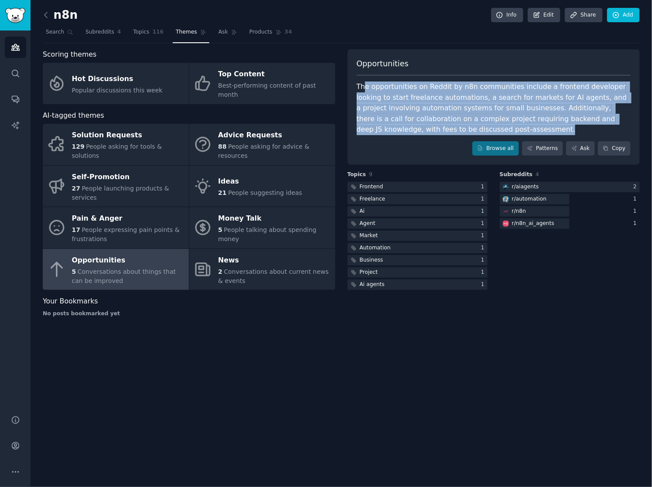
click at [430, 123] on div "The opportunities on Reddit by n8n communities include a frontend developer loo…" at bounding box center [494, 109] width 275 height 54
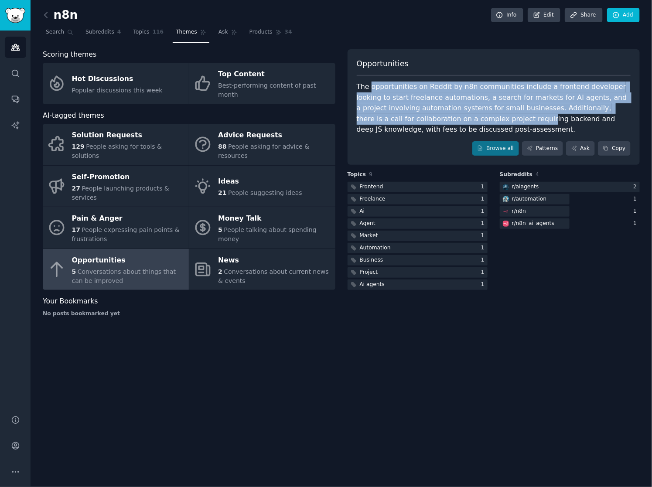
drag, startPoint x: 430, startPoint y: 123, endPoint x: 369, endPoint y: 86, distance: 71.3
click at [369, 86] on div "The opportunities on Reddit by n8n communities include a frontend developer loo…" at bounding box center [494, 109] width 275 height 54
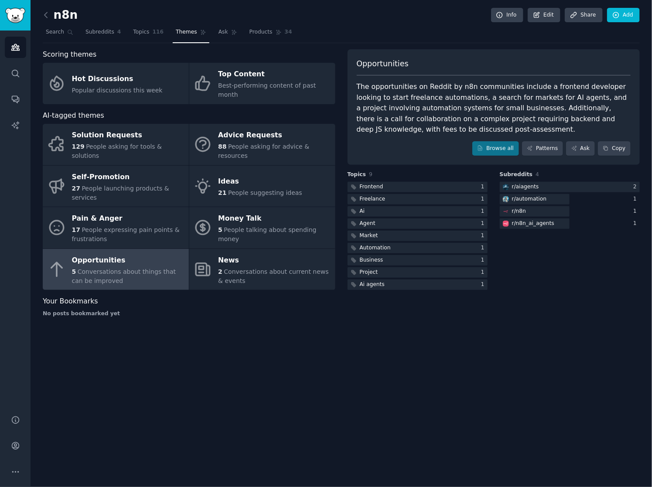
click at [416, 134] on div "The opportunities on Reddit by n8n communities include a frontend developer loo…" at bounding box center [494, 109] width 275 height 54
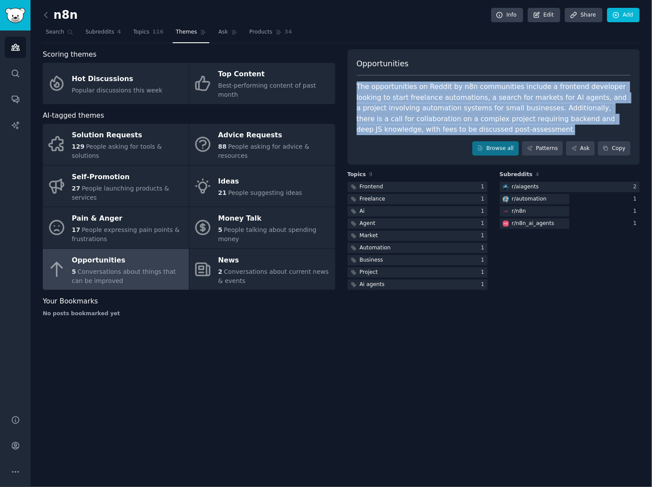
drag, startPoint x: 416, startPoint y: 134, endPoint x: 353, endPoint y: 79, distance: 83.2
click at [353, 79] on div "Opportunities The opportunities on Reddit by n8n communities include a frontend…" at bounding box center [494, 107] width 293 height 116
click at [139, 30] on span "Topics" at bounding box center [141, 32] width 16 height 8
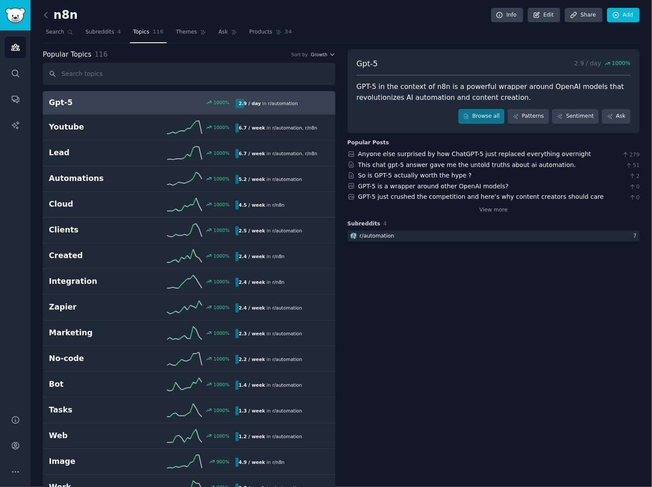
click at [166, 70] on input "text" at bounding box center [189, 74] width 293 height 22
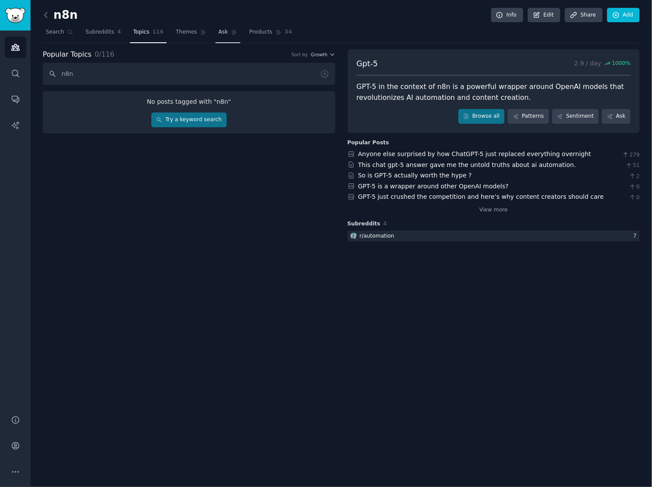
type input "n8n"
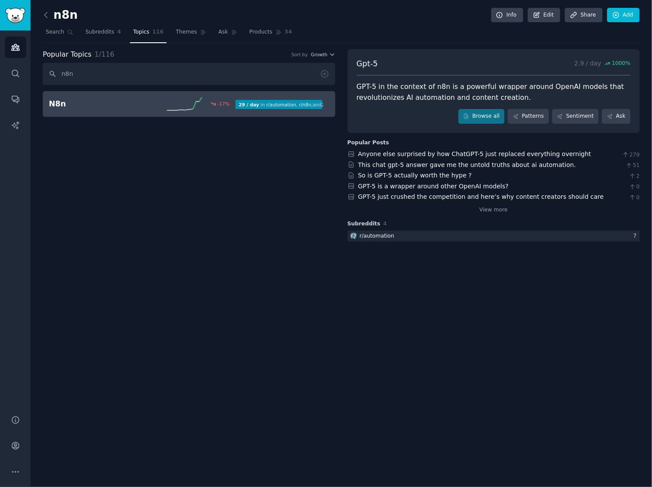
click at [254, 106] on b "29 / day" at bounding box center [249, 104] width 21 height 5
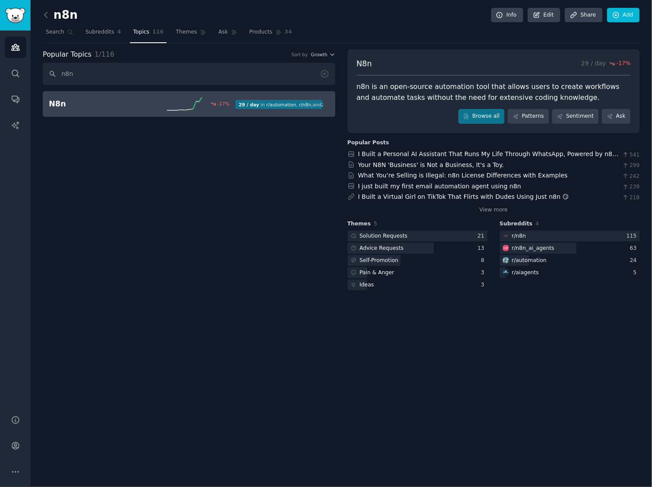
click at [446, 86] on div "n8n is an open-source automation tool that allows users to create workflows and…" at bounding box center [494, 92] width 275 height 21
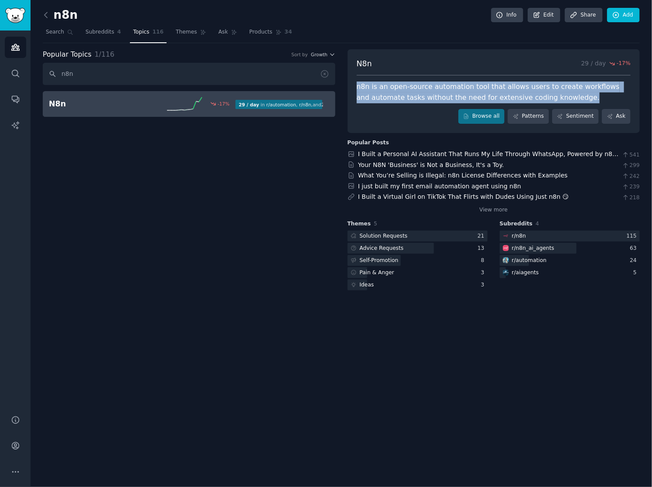
click at [446, 86] on div "n8n is an open-source automation tool that allows users to create workflows and…" at bounding box center [494, 92] width 275 height 21
click at [416, 123] on div "Browse all Patterns Sentiment Ask" at bounding box center [494, 116] width 275 height 15
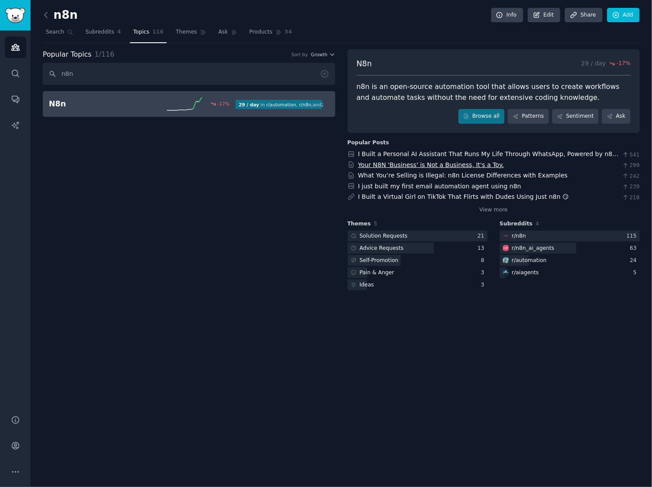
click at [404, 164] on link "Your N8N 'Business' is Not a Business, It's a Toy." at bounding box center [431, 164] width 146 height 7
click at [203, 289] on div "Popular Topics 1 / 116 Sort by Growth n8n N8n -17 % 29 / day in r/ automation ,…" at bounding box center [189, 170] width 293 height 243
